Goal: Task Accomplishment & Management: Complete application form

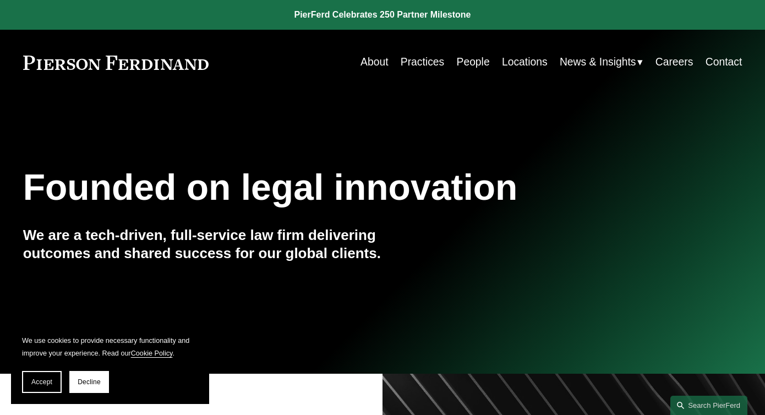
click at [668, 64] on link "Careers" at bounding box center [674, 62] width 38 height 21
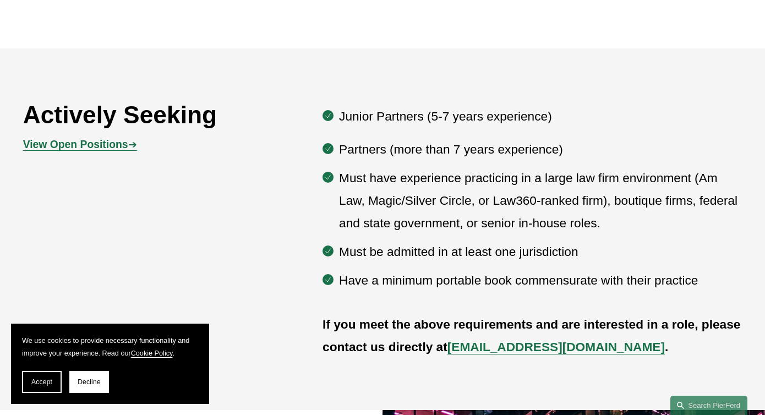
scroll to position [562, 0]
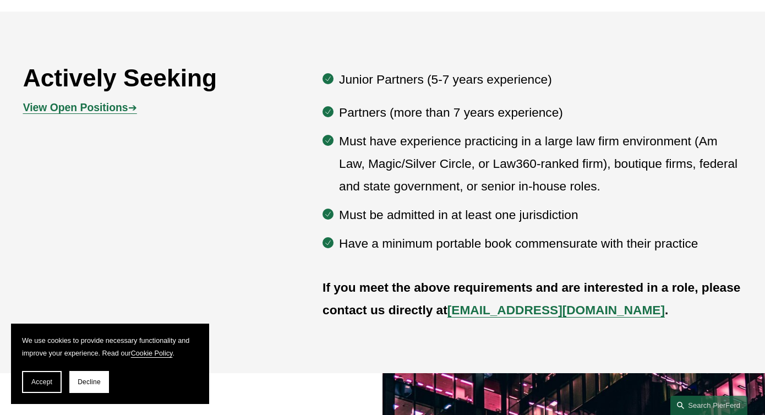
click at [118, 108] on strong "View Open Positions" at bounding box center [75, 108] width 105 height 12
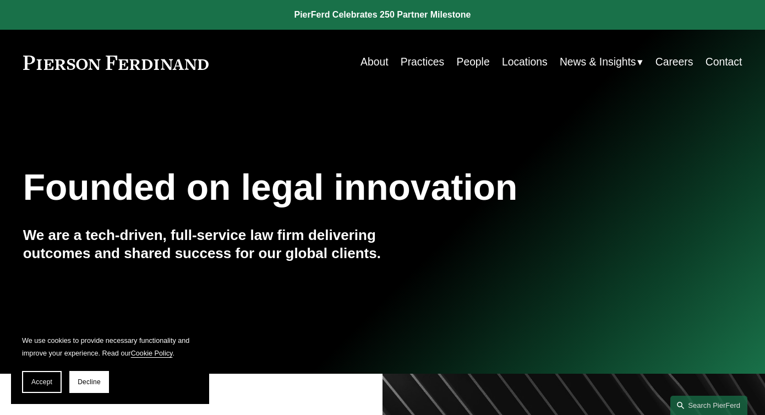
click at [668, 68] on link "Careers" at bounding box center [674, 62] width 38 height 21
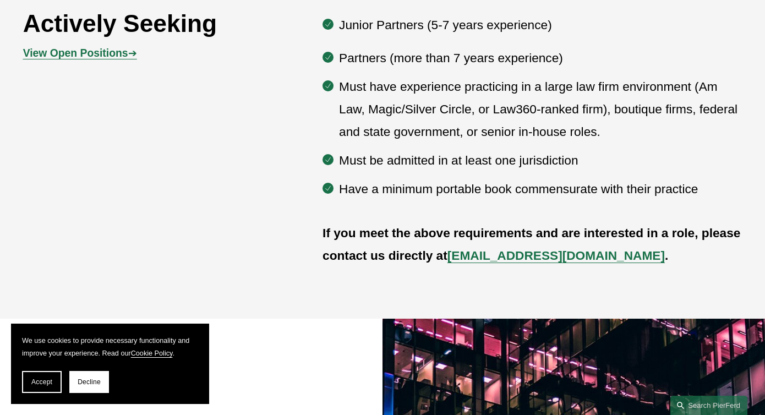
scroll to position [491, 0]
